Goal: Information Seeking & Learning: Learn about a topic

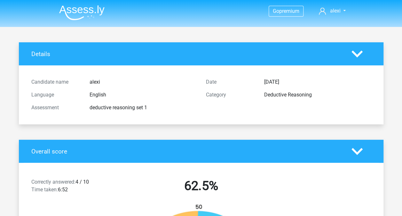
click at [89, 14] on img at bounding box center [81, 12] width 45 height 15
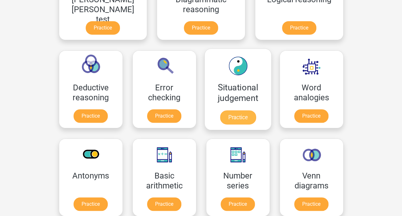
scroll to position [232, 0]
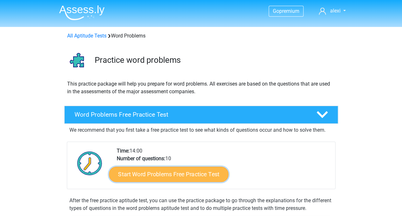
click at [173, 173] on link "Start Word Problems Free Practice Test" at bounding box center [169, 173] width 120 height 15
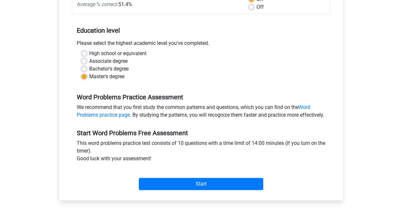
scroll to position [111, 0]
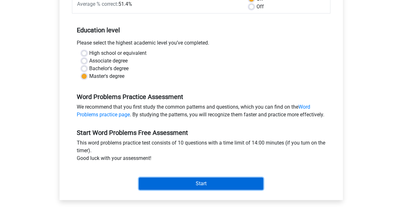
click at [184, 187] on input "Start" at bounding box center [201, 183] width 124 height 12
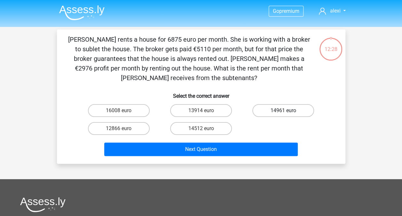
click at [305, 114] on label "14961 euro" at bounding box center [283, 110] width 62 height 13
click at [288, 114] on input "14961 euro" at bounding box center [285, 112] width 4 height 4
radio input "true"
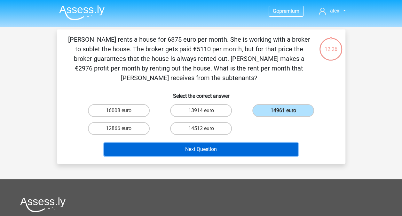
drag, startPoint x: 199, startPoint y: 149, endPoint x: 189, endPoint y: 148, distance: 10.6
click at [189, 148] on button "Next Question" at bounding box center [201, 148] width 194 height 13
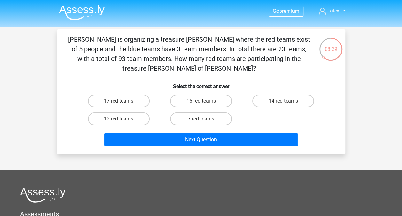
click at [86, 6] on img at bounding box center [81, 12] width 45 height 15
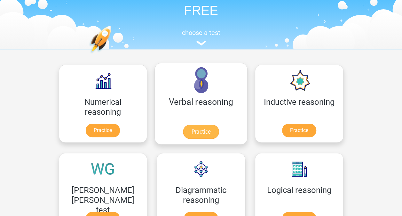
scroll to position [43, 0]
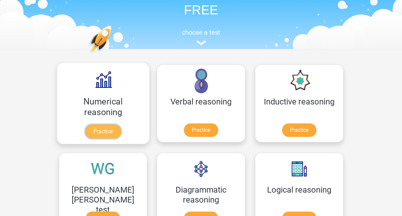
click at [97, 124] on link "Practice" at bounding box center [103, 131] width 36 height 14
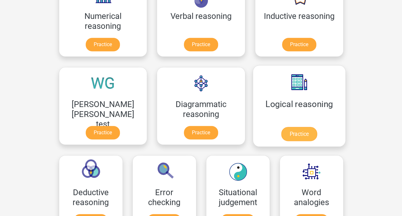
scroll to position [127, 0]
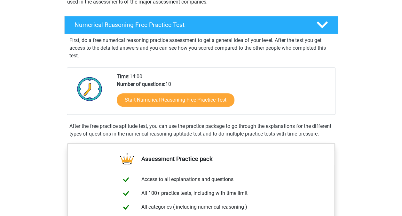
scroll to position [86, 0]
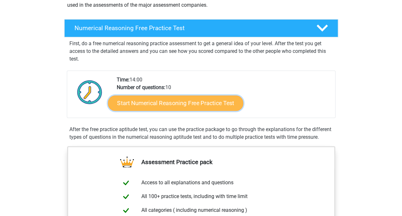
click at [136, 104] on link "Start Numerical Reasoning Free Practice Test" at bounding box center [175, 102] width 135 height 15
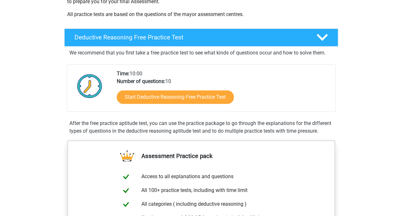
scroll to position [129, 0]
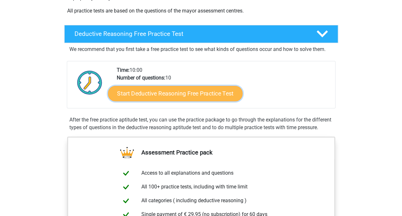
click at [194, 92] on link "Start Deductive Reasoning Free Practice Test" at bounding box center [175, 92] width 135 height 15
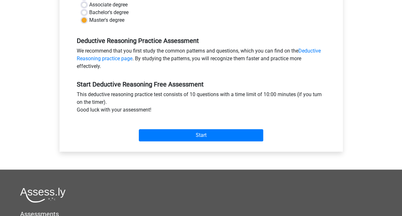
scroll to position [173, 0]
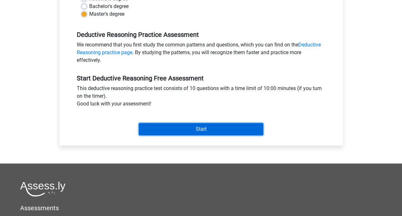
click at [166, 124] on input "Start" at bounding box center [201, 129] width 124 height 12
